Goal: Task Accomplishment & Management: Manage account settings

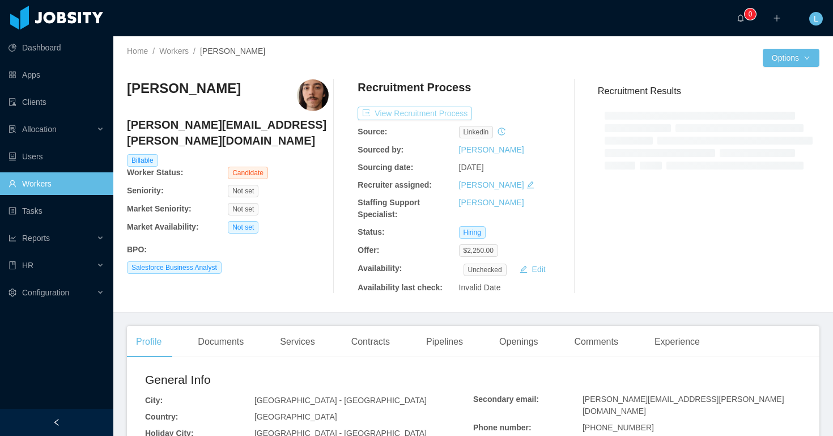
click at [458, 113] on button "View Recruitment Process" at bounding box center [415, 114] width 114 height 14
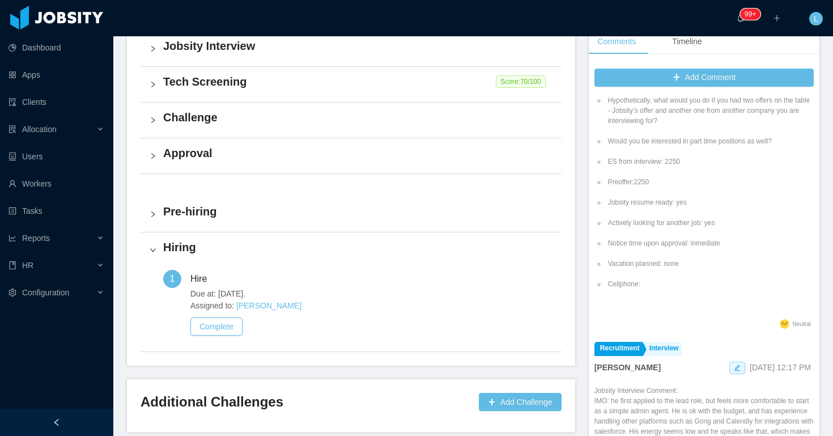
scroll to position [197, 0]
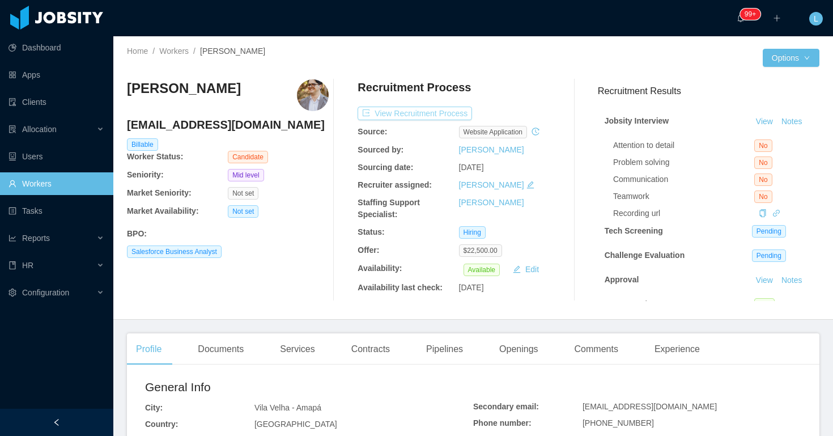
click at [427, 114] on button "View Recruitment Process" at bounding box center [415, 114] width 114 height 14
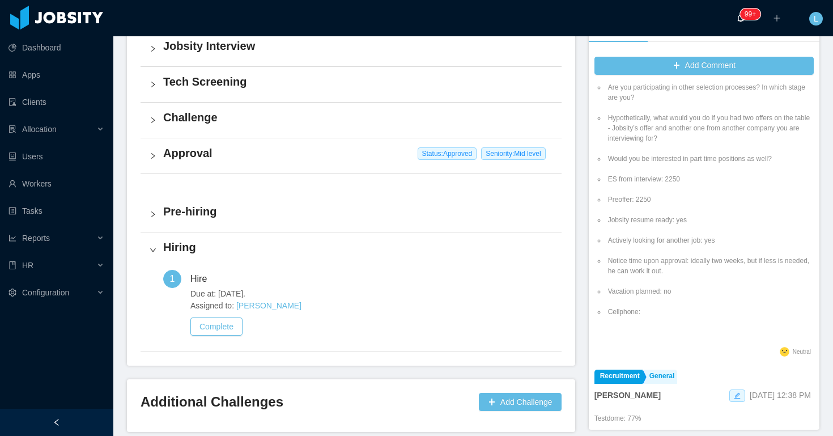
scroll to position [314, 0]
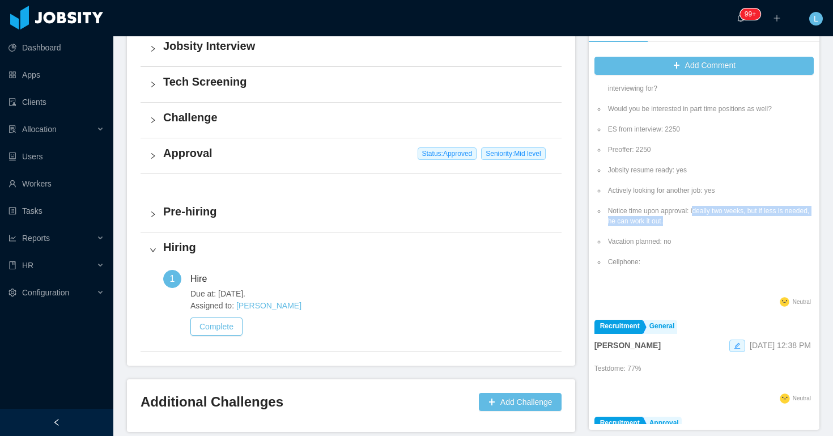
drag, startPoint x: 698, startPoint y: 211, endPoint x: 702, endPoint y: 223, distance: 12.7
click at [702, 223] on li "Notice time upon approval: ideally two weeks, but if less is needed, he can wor…" at bounding box center [710, 216] width 208 height 20
click at [702, 222] on li "Notice time upon approval: ideally two weeks, but if less is needed, he can wor…" at bounding box center [710, 216] width 208 height 20
drag, startPoint x: 701, startPoint y: 222, endPoint x: 695, endPoint y: 211, distance: 12.4
click at [695, 211] on li "Notice time upon approval: ideally two weeks, but if less is needed, he can wor…" at bounding box center [710, 216] width 208 height 20
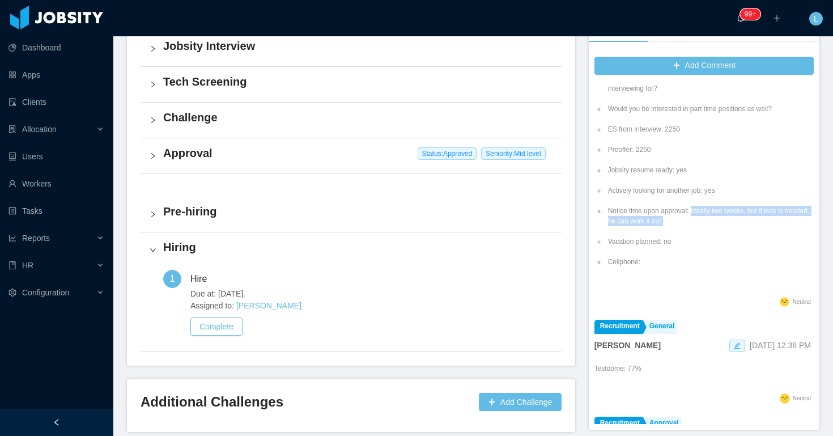
copy li "ideally two weeks, but if less is needed, he can work it out."
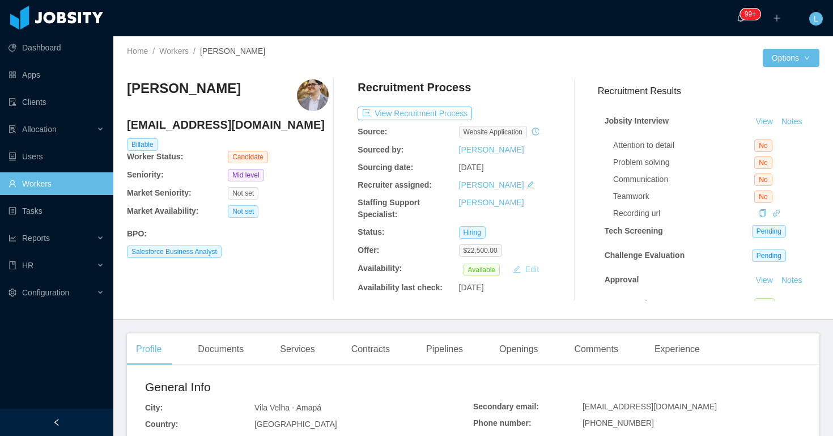
click at [522, 272] on button "Edit" at bounding box center [525, 269] width 35 height 14
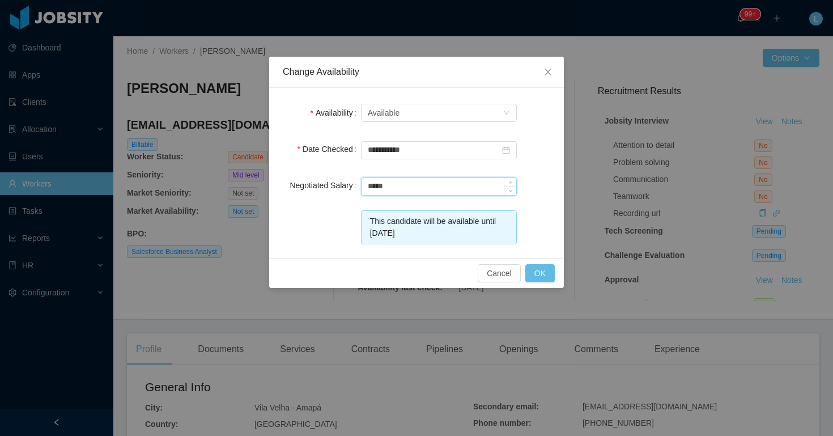
click at [376, 186] on input "*****" at bounding box center [439, 186] width 155 height 17
type input "****"
click at [538, 277] on button "OK" at bounding box center [539, 273] width 29 height 18
